Goal: Transaction & Acquisition: Purchase product/service

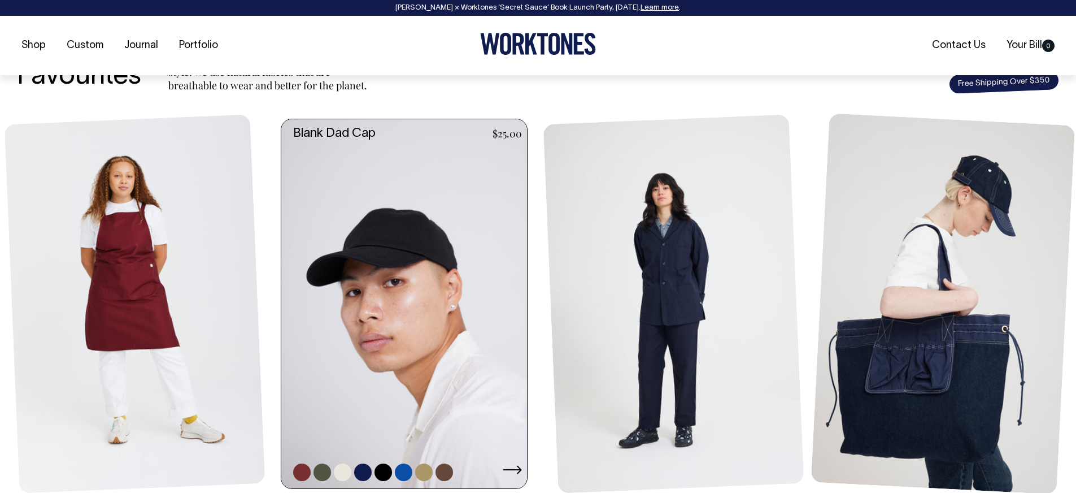
click at [447, 246] on link at bounding box center [407, 303] width 252 height 369
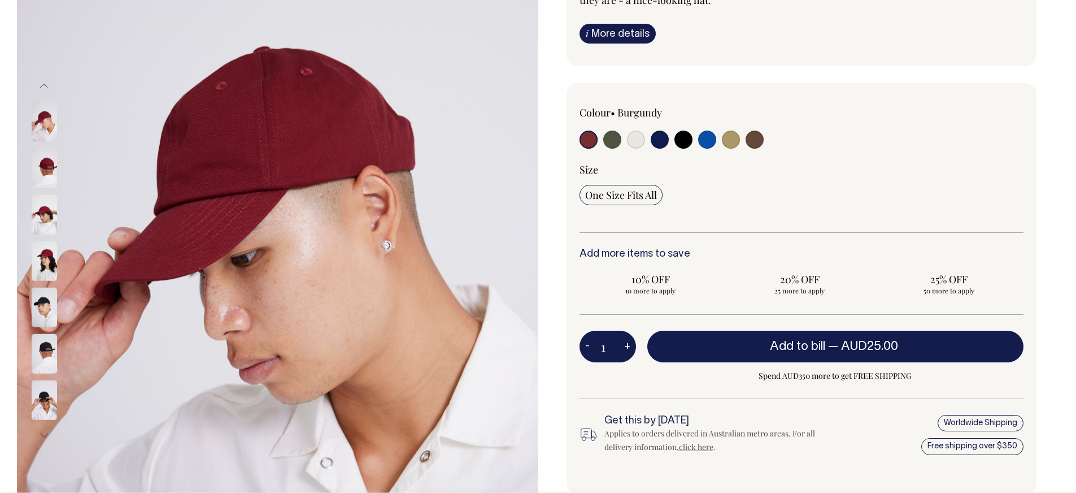
scroll to position [206, 0]
click at [45, 168] on img at bounding box center [44, 167] width 25 height 40
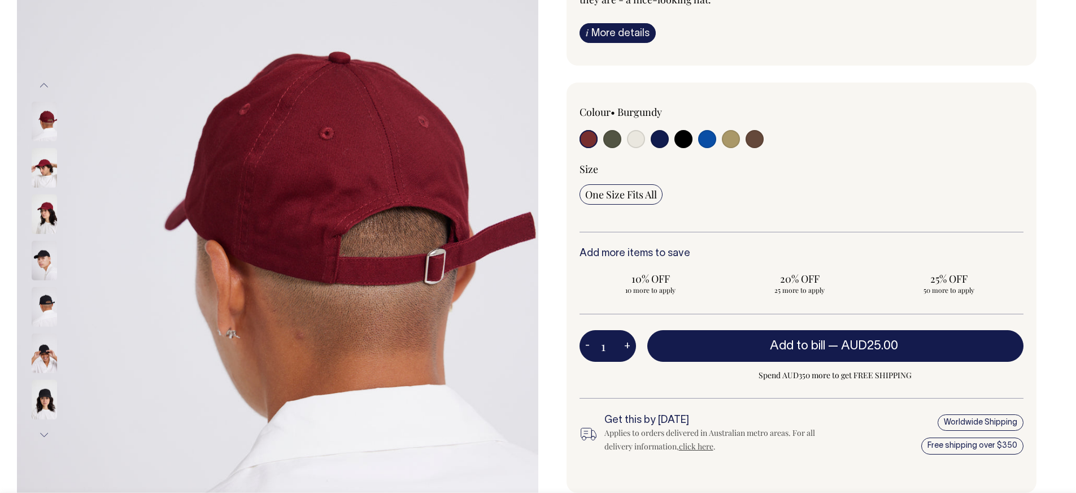
click at [50, 212] on img at bounding box center [44, 214] width 25 height 40
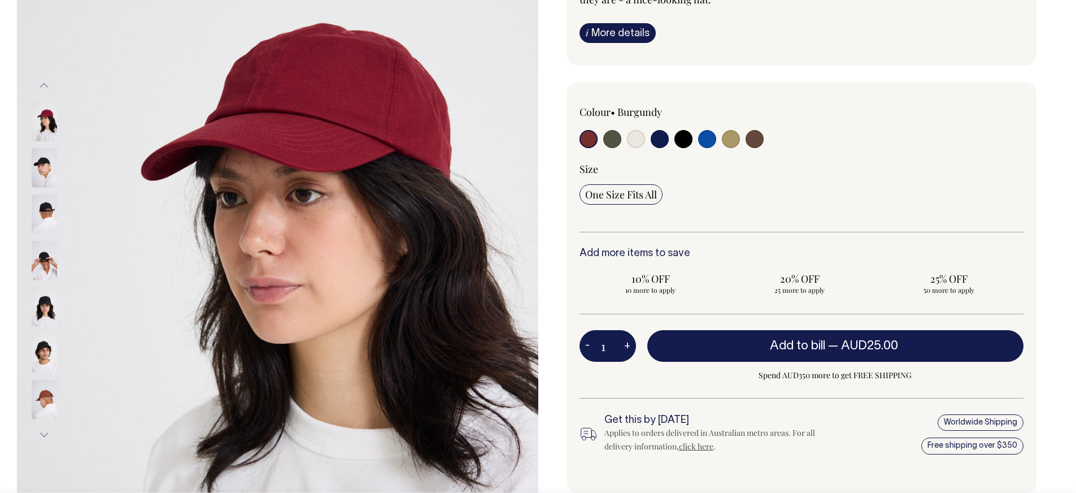
click at [48, 127] on img at bounding box center [44, 121] width 25 height 40
click at [43, 217] on img at bounding box center [44, 214] width 25 height 40
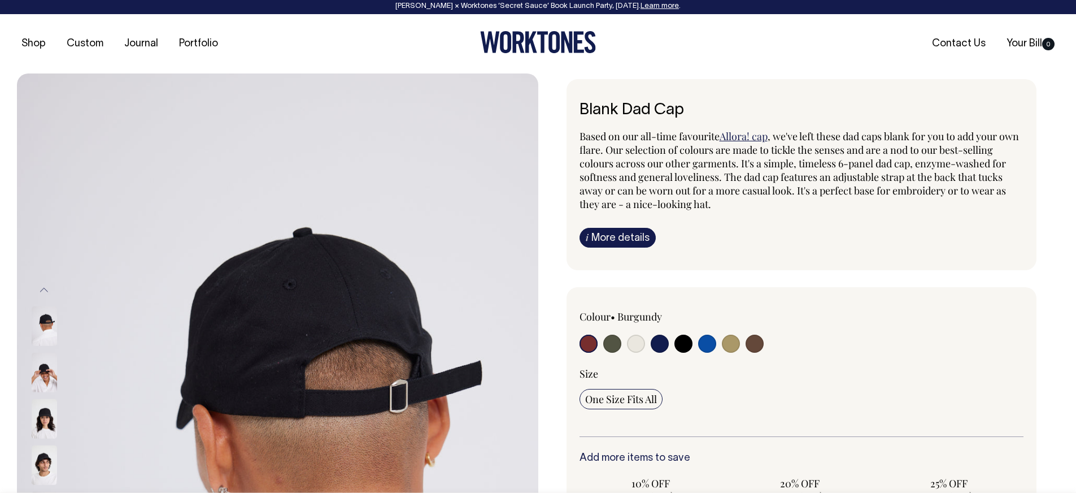
scroll to position [0, 0]
